Goal: Task Accomplishment & Management: Use online tool/utility

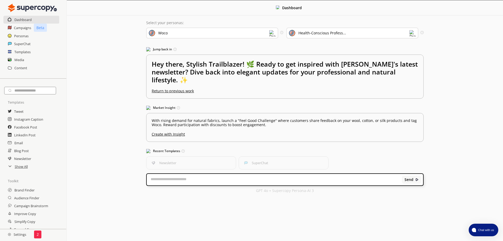
click at [12, 167] on div "Show All" at bounding box center [33, 166] width 66 height 8
click at [20, 168] on h2 "Show All" at bounding box center [22, 166] width 14 height 8
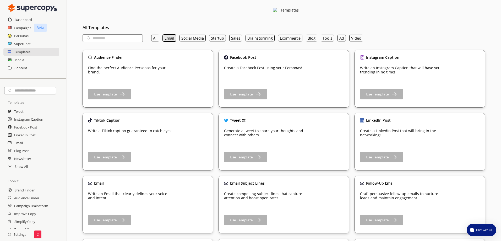
click at [169, 38] on button "Email" at bounding box center [169, 38] width 13 height 7
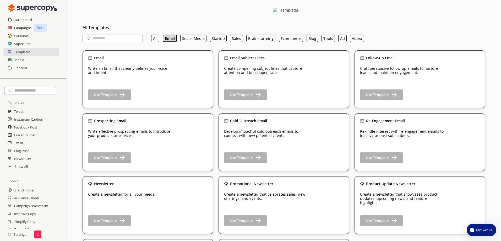
click at [20, 29] on h2 "Campaigns" at bounding box center [23, 28] width 18 height 8
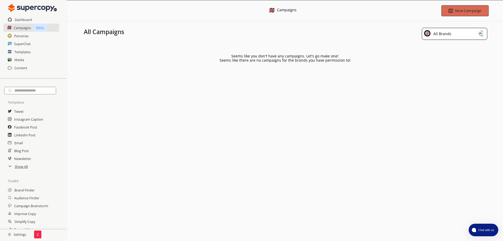
click at [457, 9] on b "New Campaign" at bounding box center [468, 10] width 26 height 5
